Goal: Task Accomplishment & Management: Manage account settings

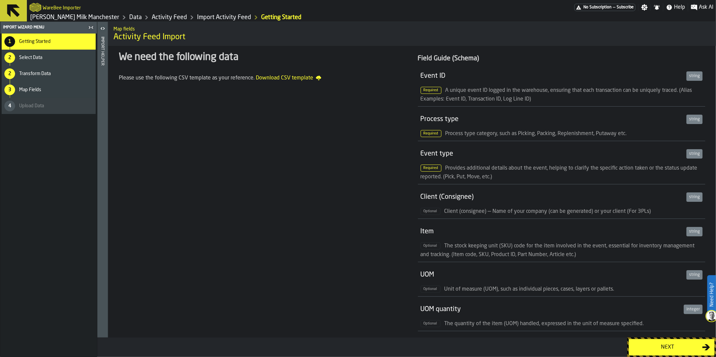
click at [601, 9] on span "No Subscription" at bounding box center [597, 7] width 28 height 5
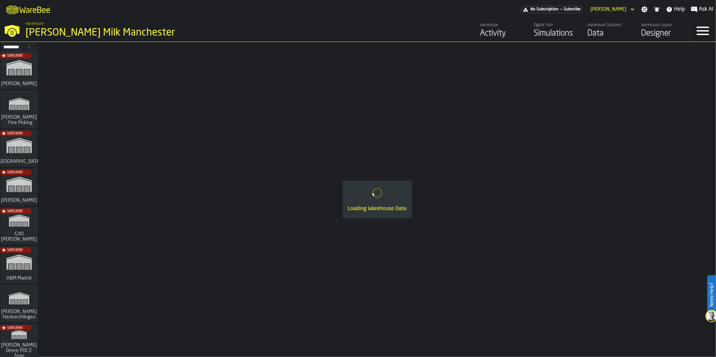
click at [488, 34] on div "Activity" at bounding box center [501, 33] width 43 height 11
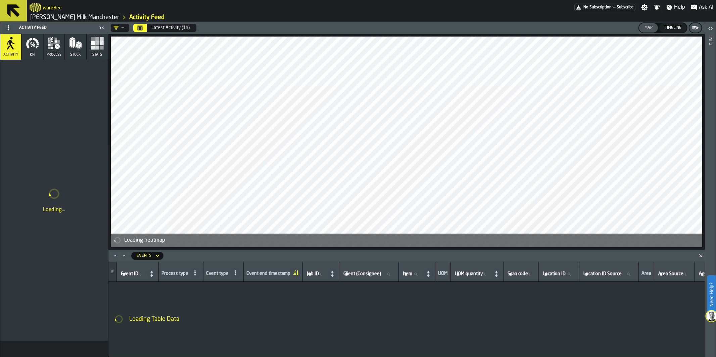
click at [677, 30] on div "Timeline" at bounding box center [673, 28] width 22 height 5
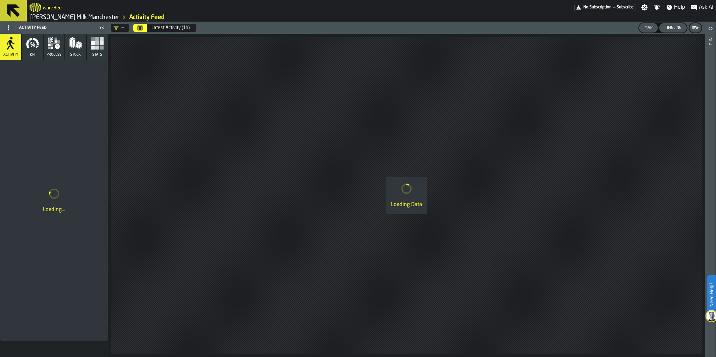
click at [646, 31] on button "Map" at bounding box center [648, 27] width 19 height 9
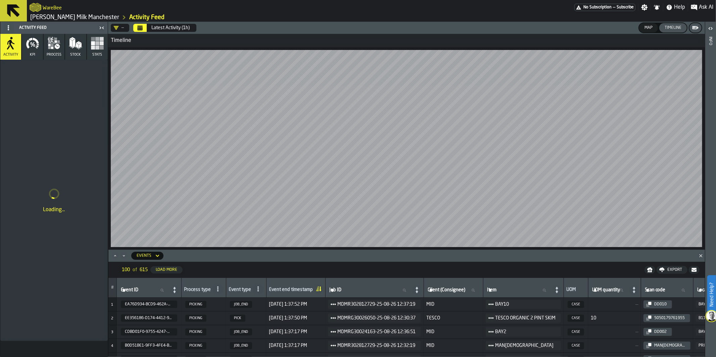
click at [186, 29] on div "Latest Activity (1h)" at bounding box center [170, 27] width 38 height 5
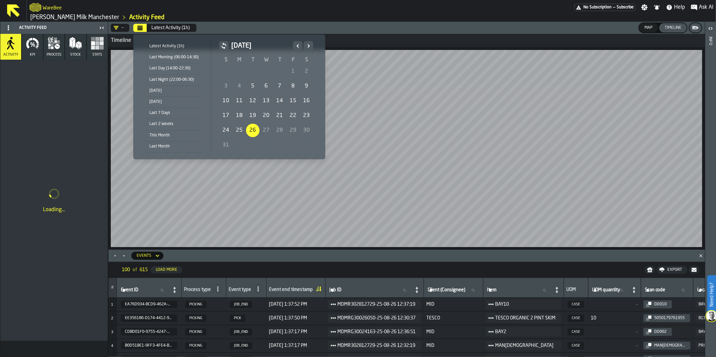
click at [173, 92] on div "[DATE]" at bounding box center [173, 90] width 57 height 7
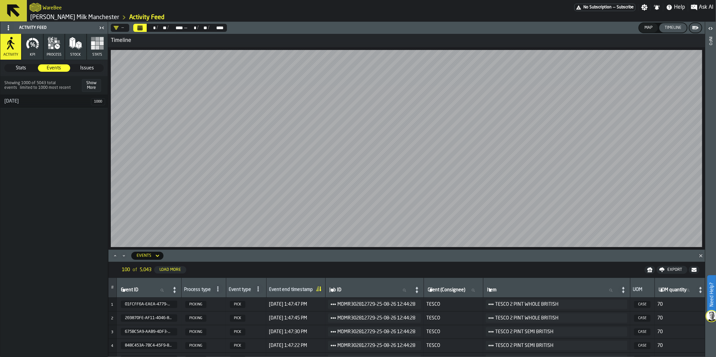
click at [676, 29] on div "Timeline" at bounding box center [673, 28] width 22 height 5
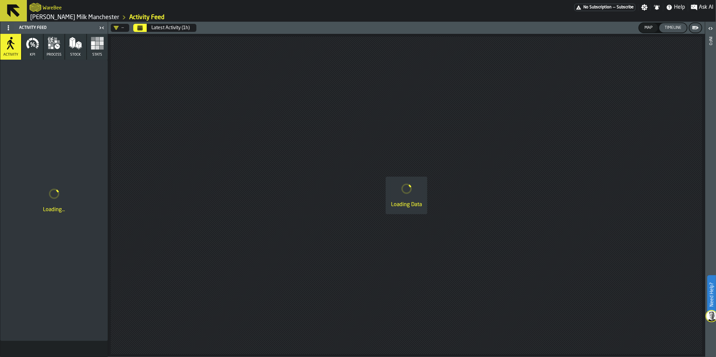
click at [179, 29] on div "Latest Activity (1h)" at bounding box center [170, 27] width 38 height 5
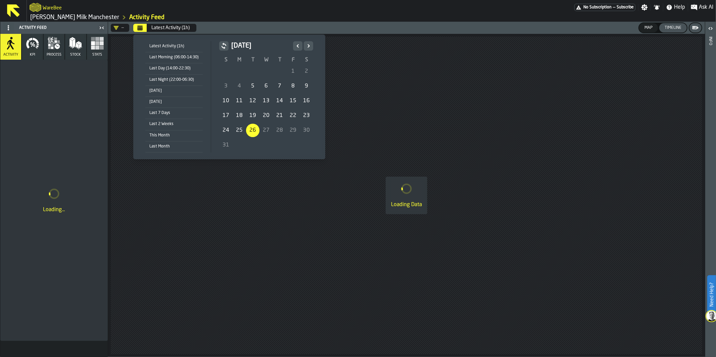
click at [164, 95] on li "[DATE]" at bounding box center [173, 91] width 57 height 11
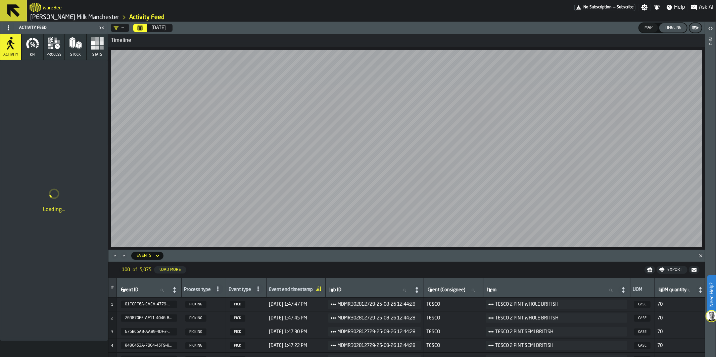
click at [34, 0] on html "Need Help? WareBee No Subscription — Subscribe Settings Notifications Help Ask …" at bounding box center [358, 178] width 716 height 357
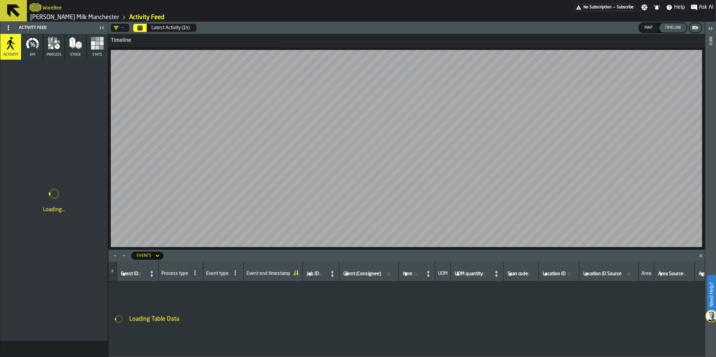
click at [156, 27] on div "Latest Activity (1h)" at bounding box center [170, 27] width 38 height 5
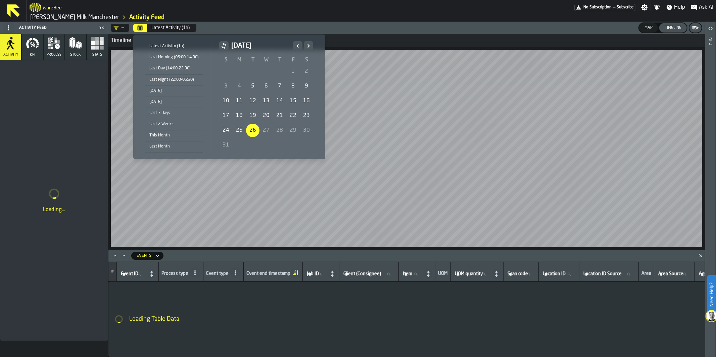
click at [176, 94] on div "[DATE]" at bounding box center [173, 90] width 57 height 7
